Goal: Find specific page/section: Find specific page/section

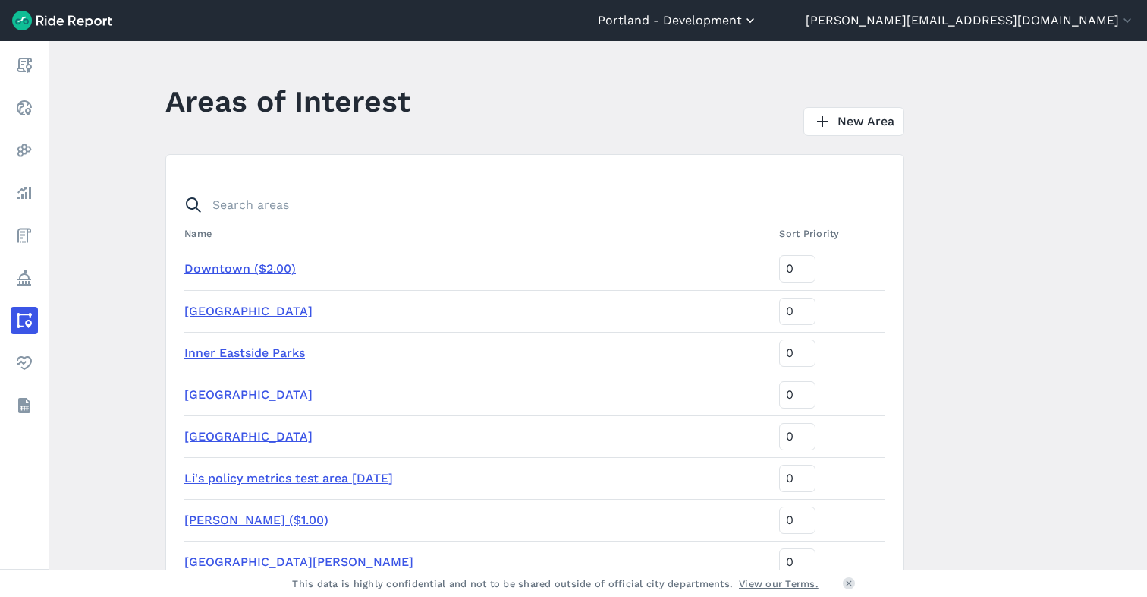
click at [758, 18] on button "Portland - Development" at bounding box center [678, 20] width 160 height 18
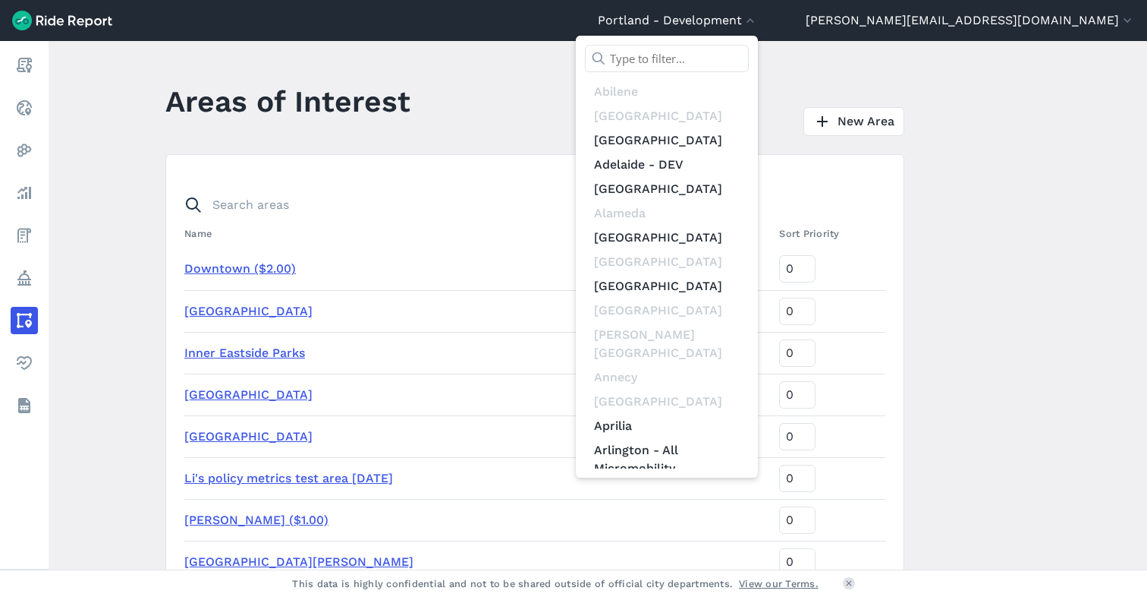
click at [749, 48] on input "text" at bounding box center [667, 58] width 164 height 27
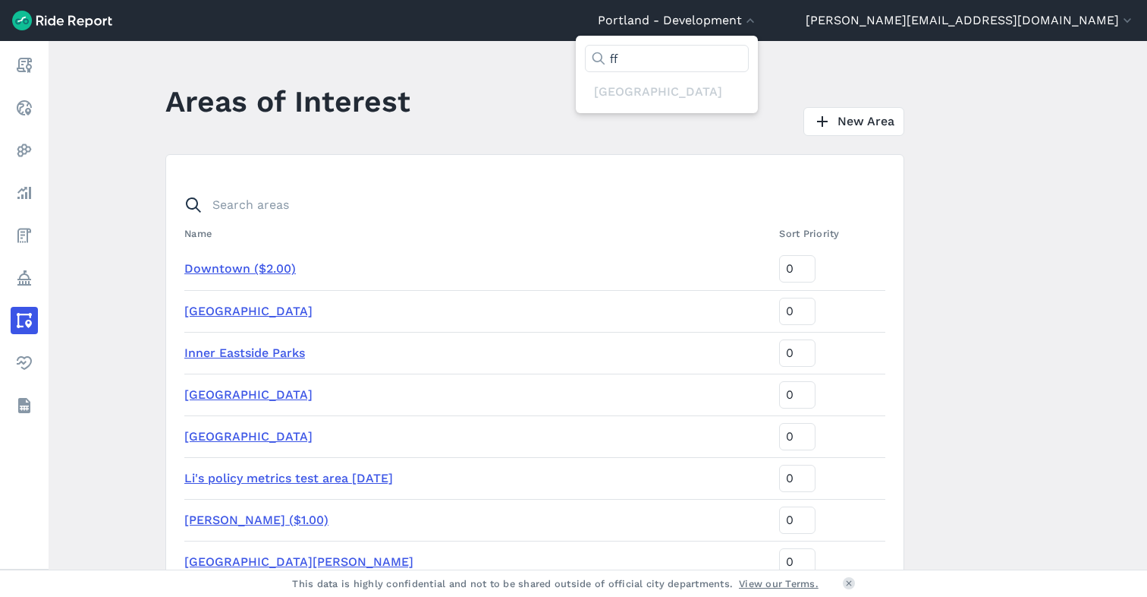
type input "f"
type input "waver"
click at [749, 95] on link "Waverley" at bounding box center [667, 92] width 164 height 24
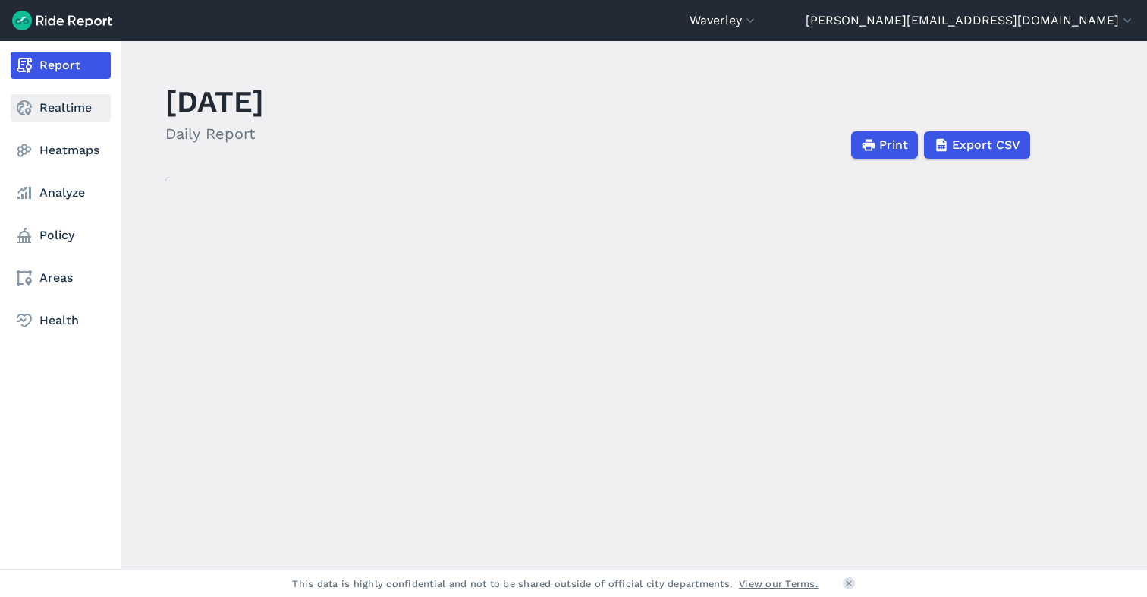
click at [49, 109] on link "Realtime" at bounding box center [61, 107] width 100 height 27
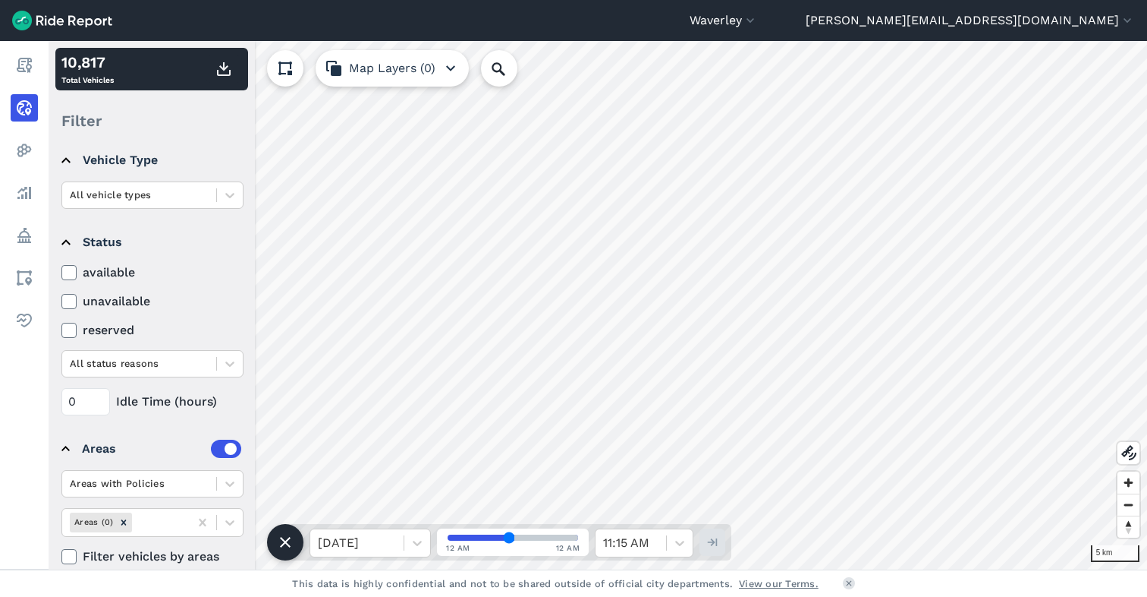
scroll to position [163, 0]
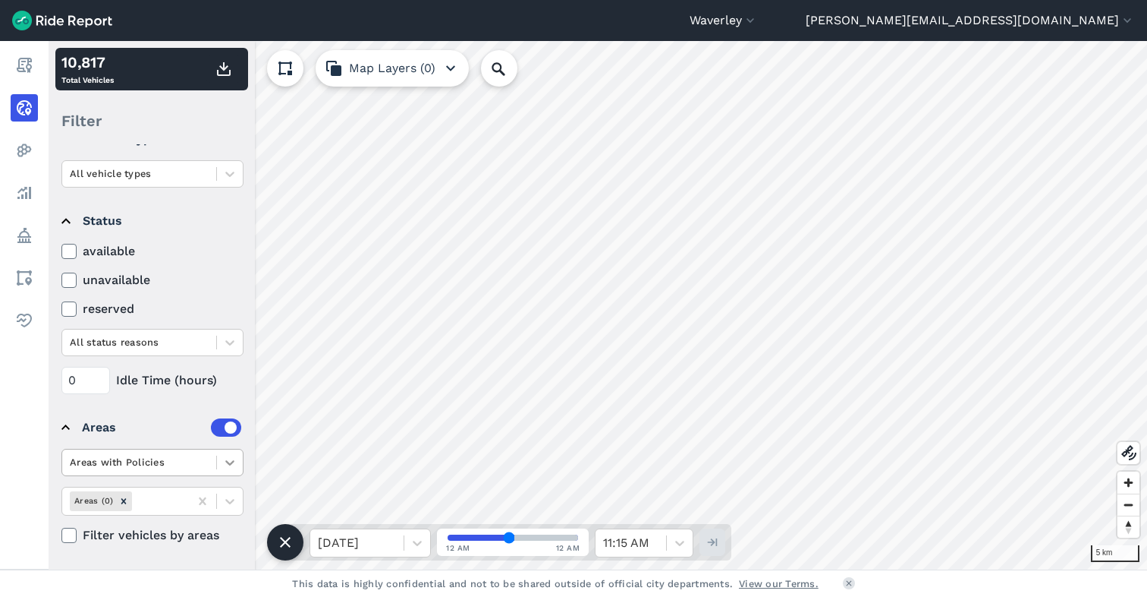
click at [225, 462] on icon at bounding box center [229, 462] width 15 height 15
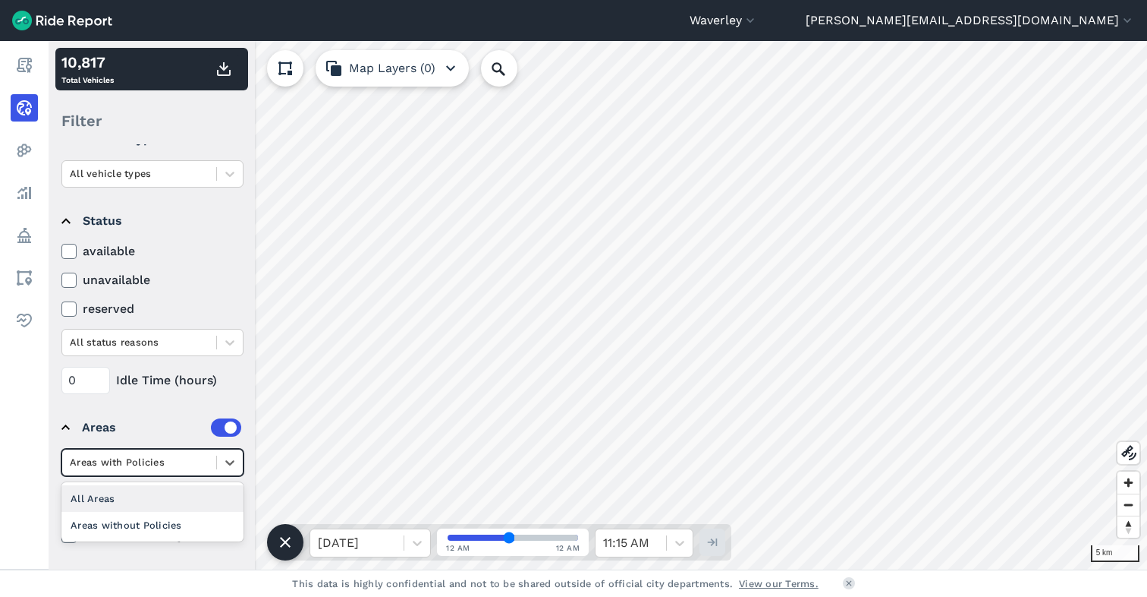
click at [97, 502] on div "All Areas" at bounding box center [152, 498] width 182 height 27
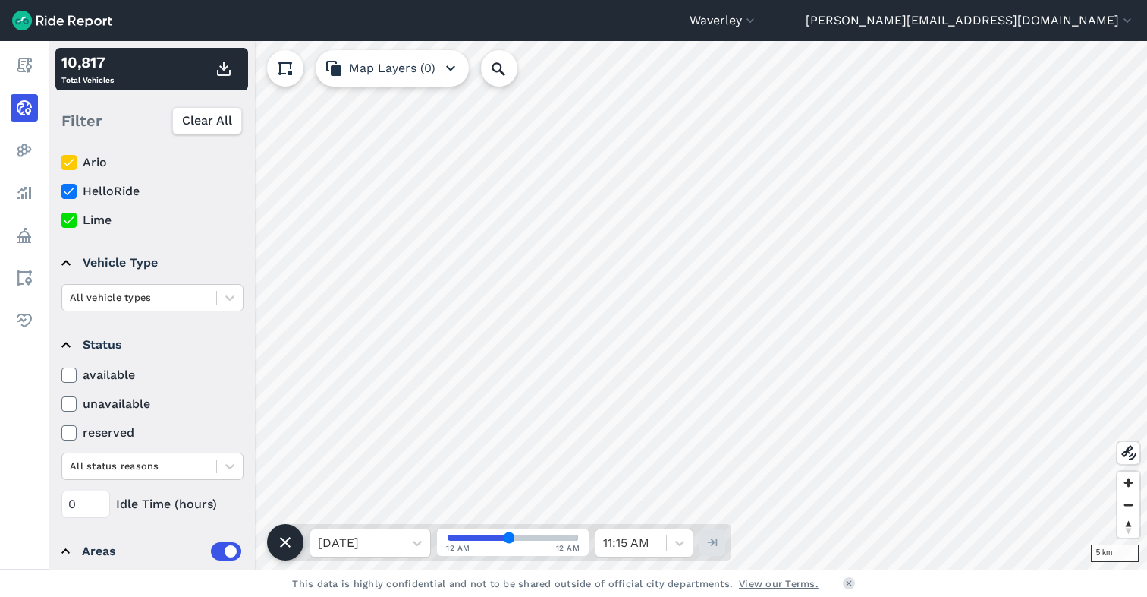
scroll to position [37, 0]
click at [66, 222] on icon at bounding box center [69, 222] width 14 height 15
click at [61, 222] on input "Lime" at bounding box center [61, 218] width 0 height 10
click at [68, 192] on icon at bounding box center [69, 193] width 14 height 15
click at [61, 192] on input "HelloRide" at bounding box center [61, 189] width 0 height 10
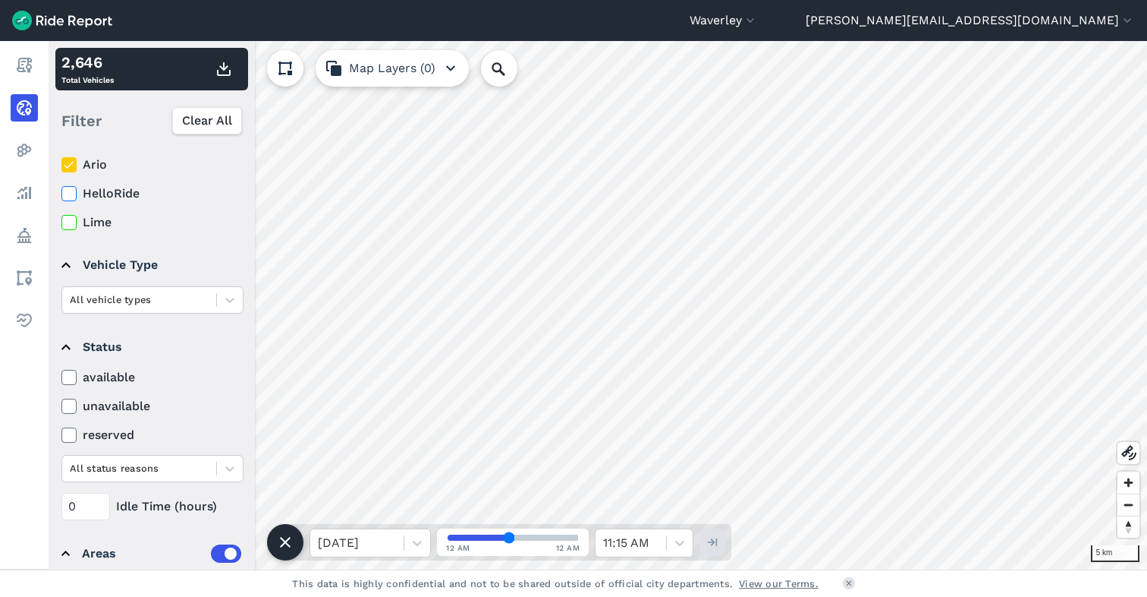
click at [71, 164] on use at bounding box center [69, 165] width 10 height 8
click at [61, 164] on input "Ario" at bounding box center [61, 161] width 0 height 10
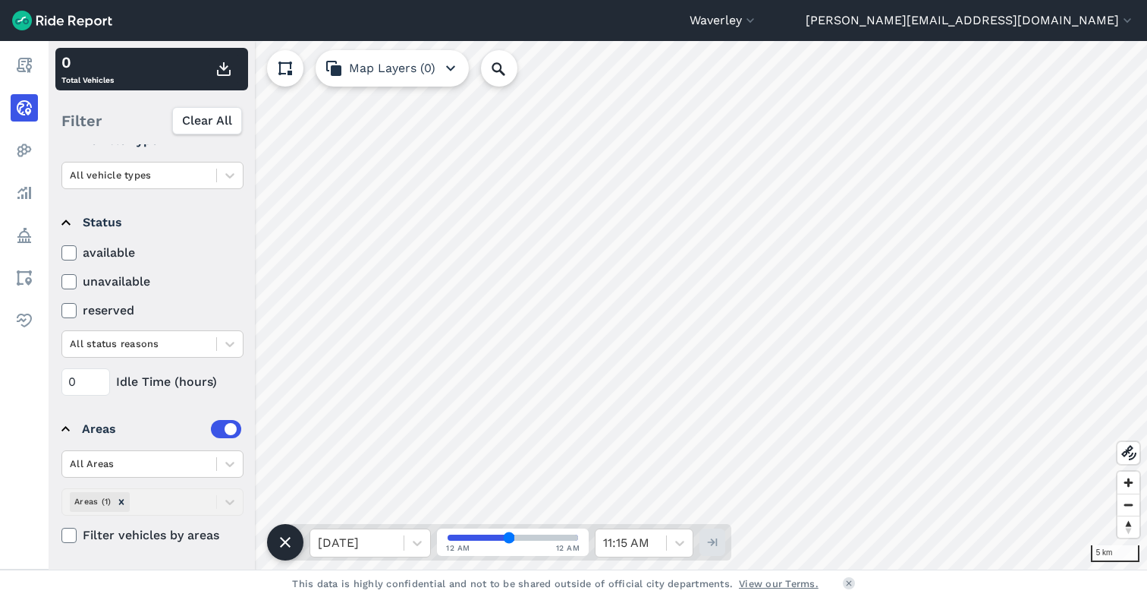
click at [227, 502] on div "All Areas Areas (1) Filter vehicles by areas" at bounding box center [152, 497] width 182 height 94
click at [231, 504] on div "All Areas Areas (1) Filter vehicles by areas" at bounding box center [152, 497] width 182 height 94
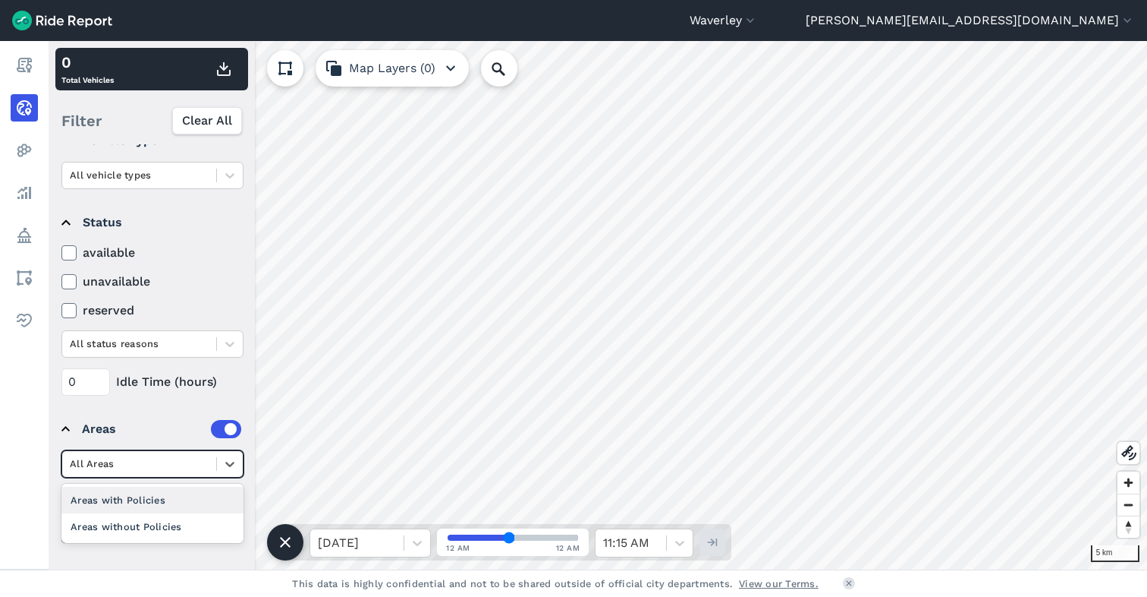
click at [192, 470] on div at bounding box center [139, 463] width 139 height 17
click at [192, 471] on div at bounding box center [139, 463] width 139 height 17
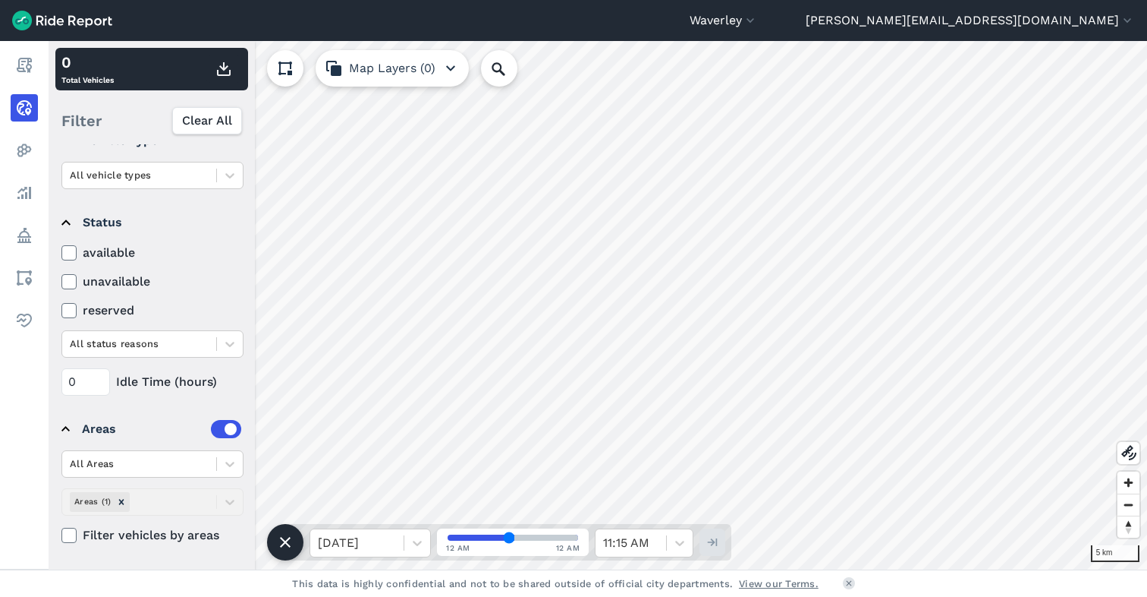
drag, startPoint x: 230, startPoint y: 501, endPoint x: 168, endPoint y: 504, distance: 61.5
click at [229, 502] on div "All Areas Areas (1) Filter vehicles by areas" at bounding box center [152, 497] width 182 height 94
drag, startPoint x: 138, startPoint y: 501, endPoint x: 146, endPoint y: 506, distance: 9.3
click at [139, 502] on div "All Areas Areas (1) Filter vehicles by areas" at bounding box center [152, 497] width 182 height 94
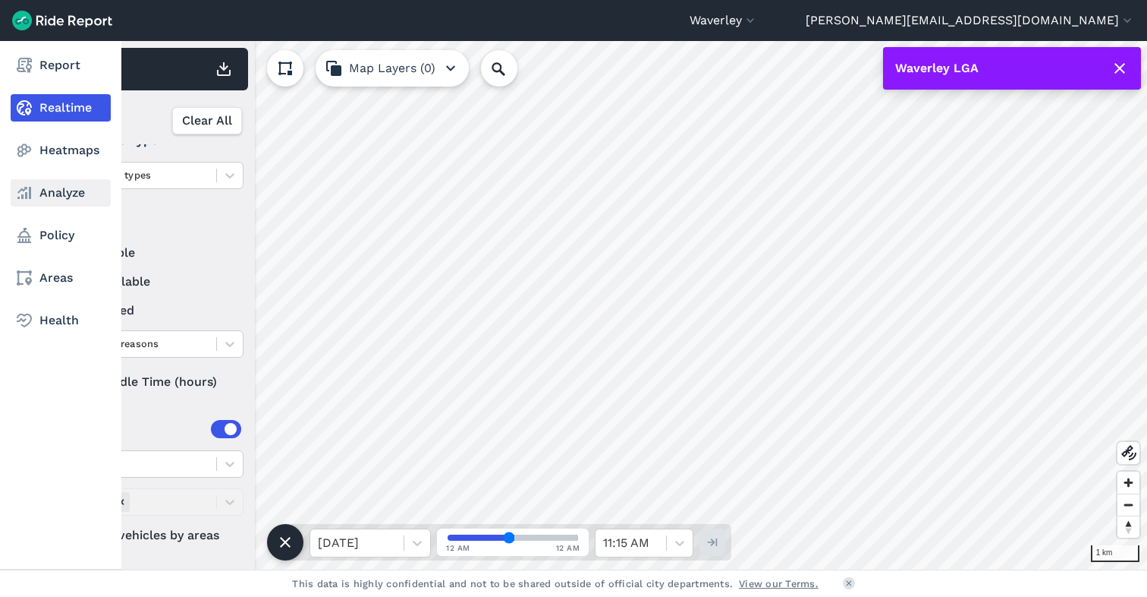
click at [49, 190] on link "Analyze" at bounding box center [61, 192] width 100 height 27
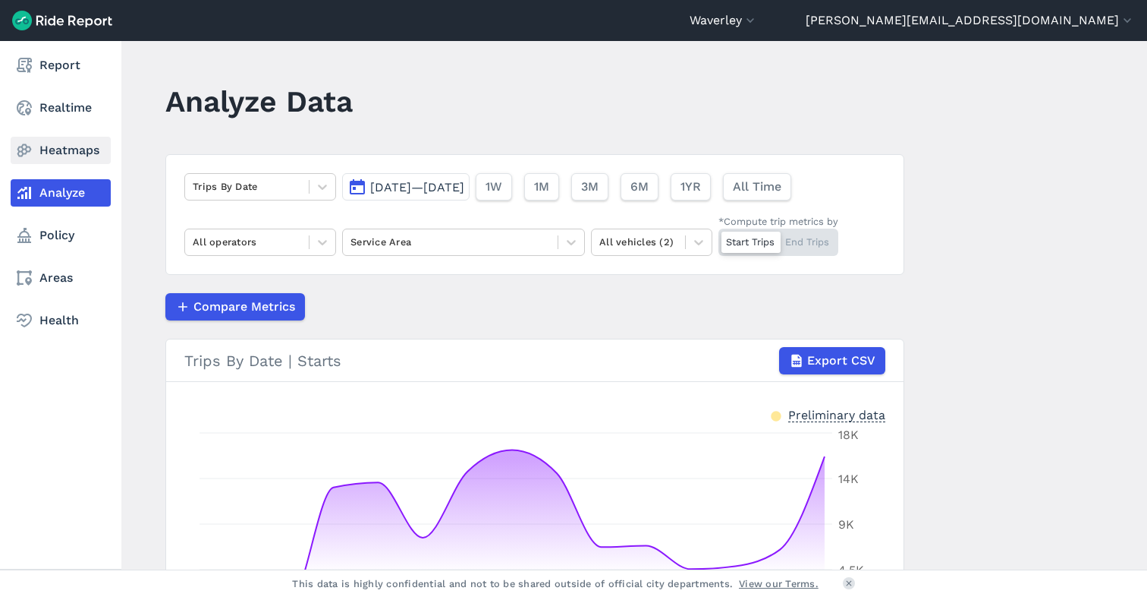
click at [43, 143] on link "Heatmaps" at bounding box center [61, 150] width 100 height 27
